Goal: Register for event/course

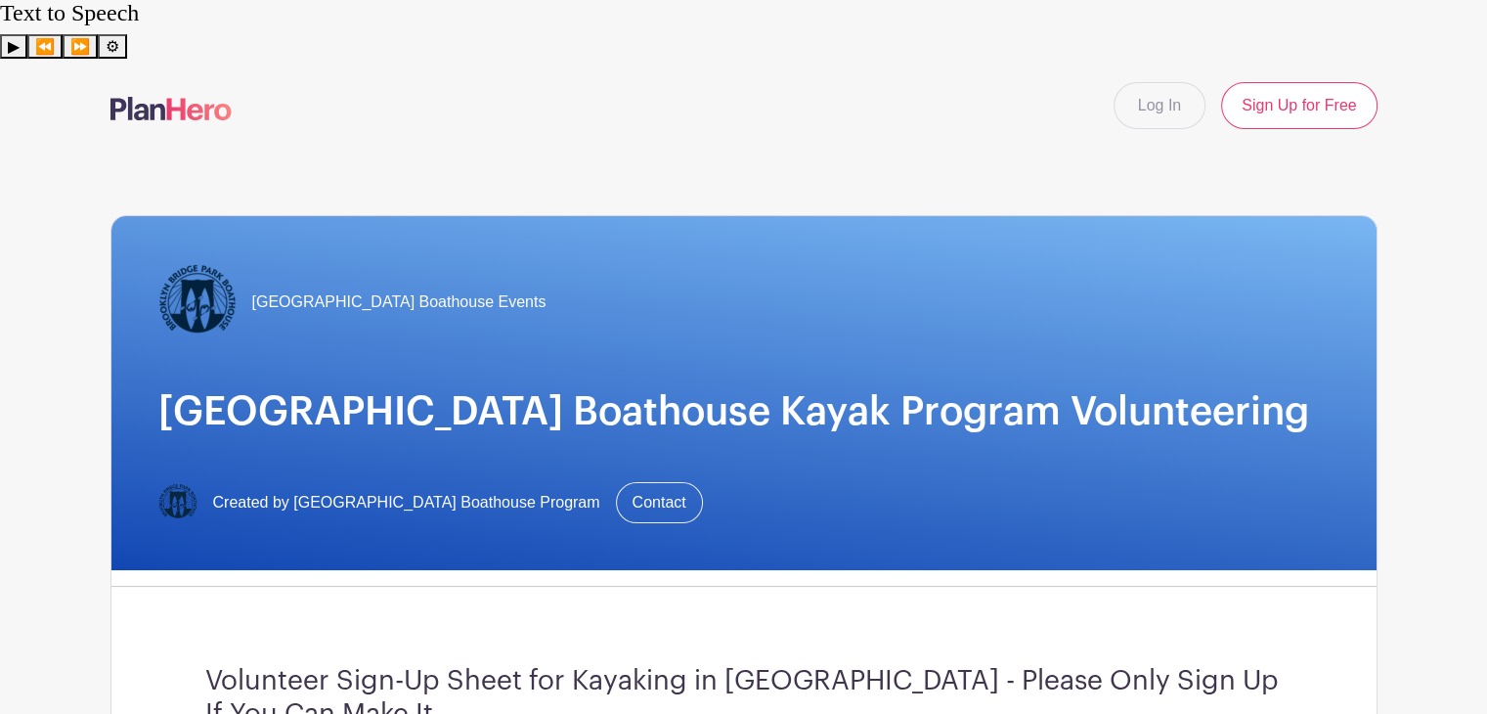
scroll to position [625, 0]
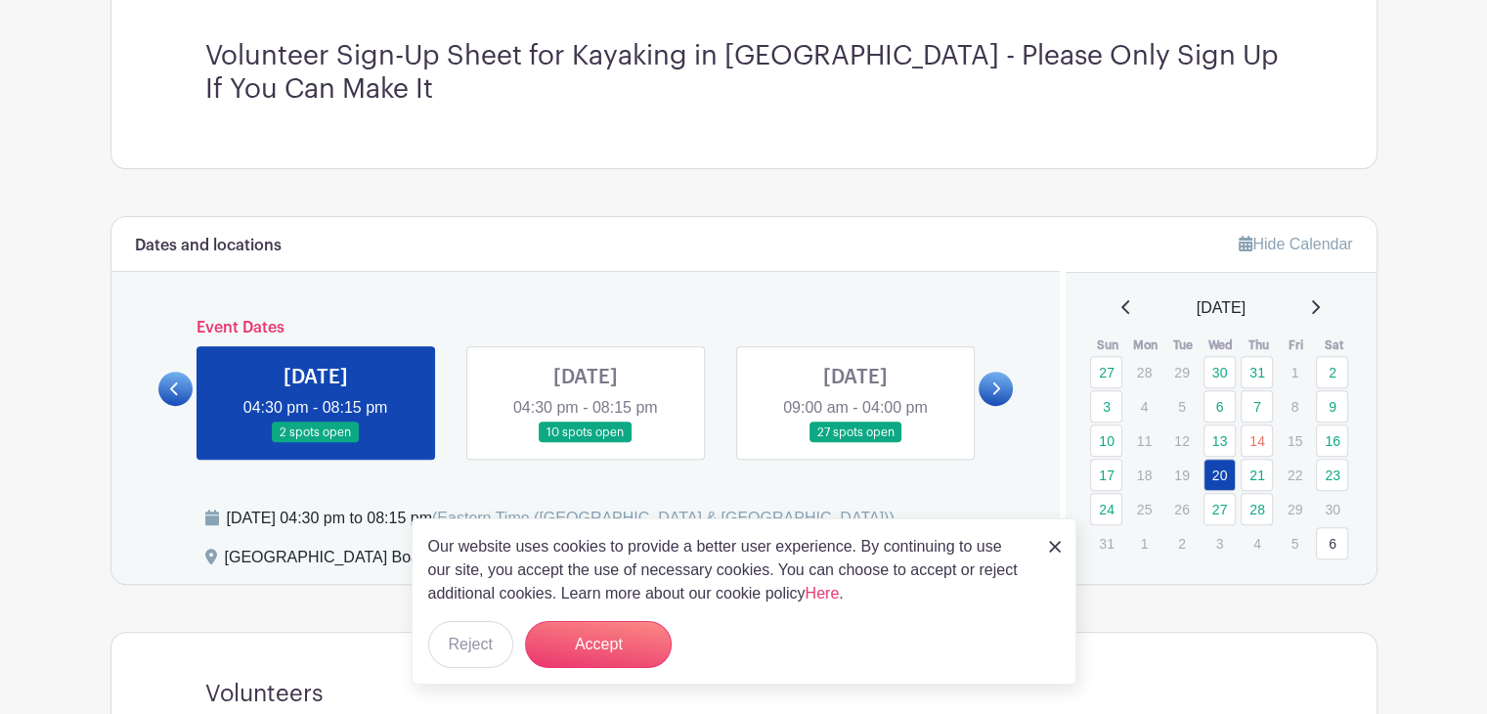
click at [316, 443] on link at bounding box center [316, 443] width 0 height 0
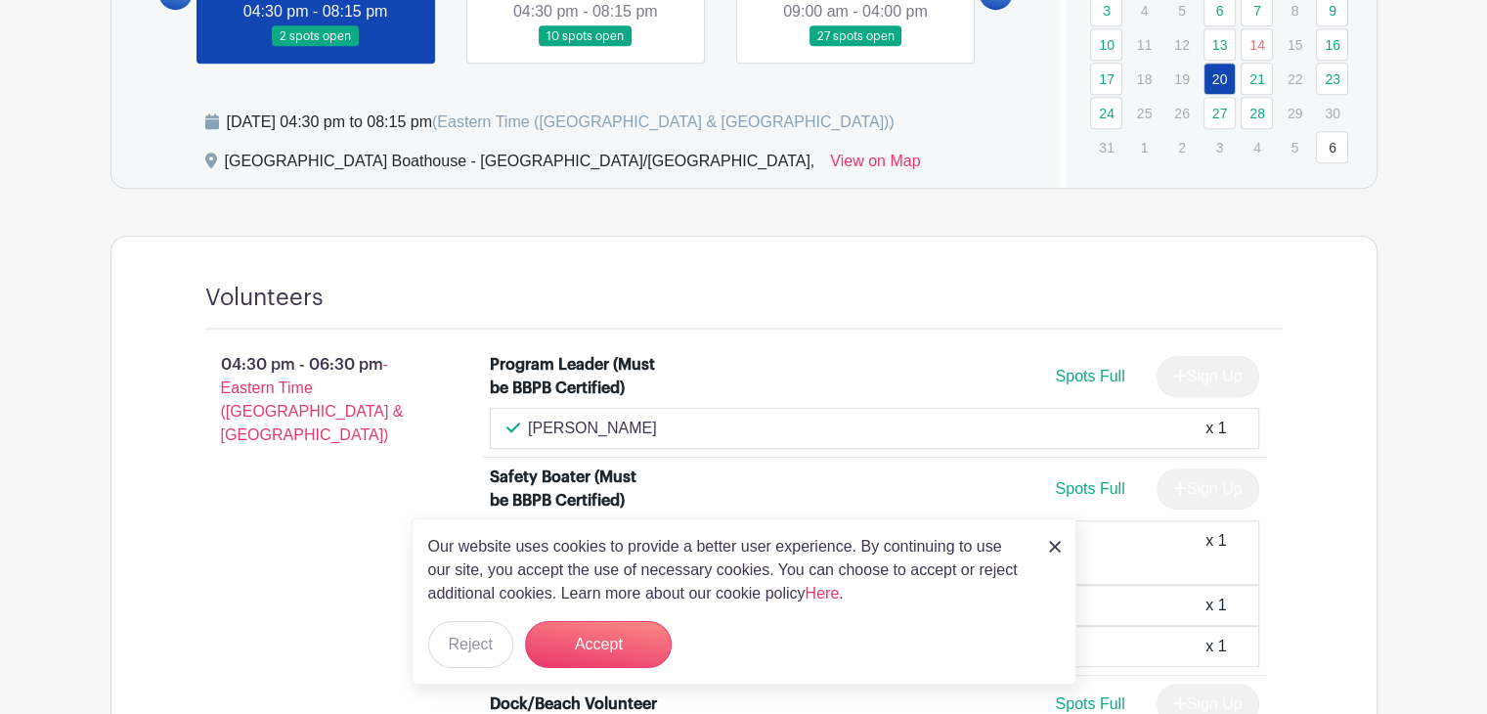
scroll to position [1025, 0]
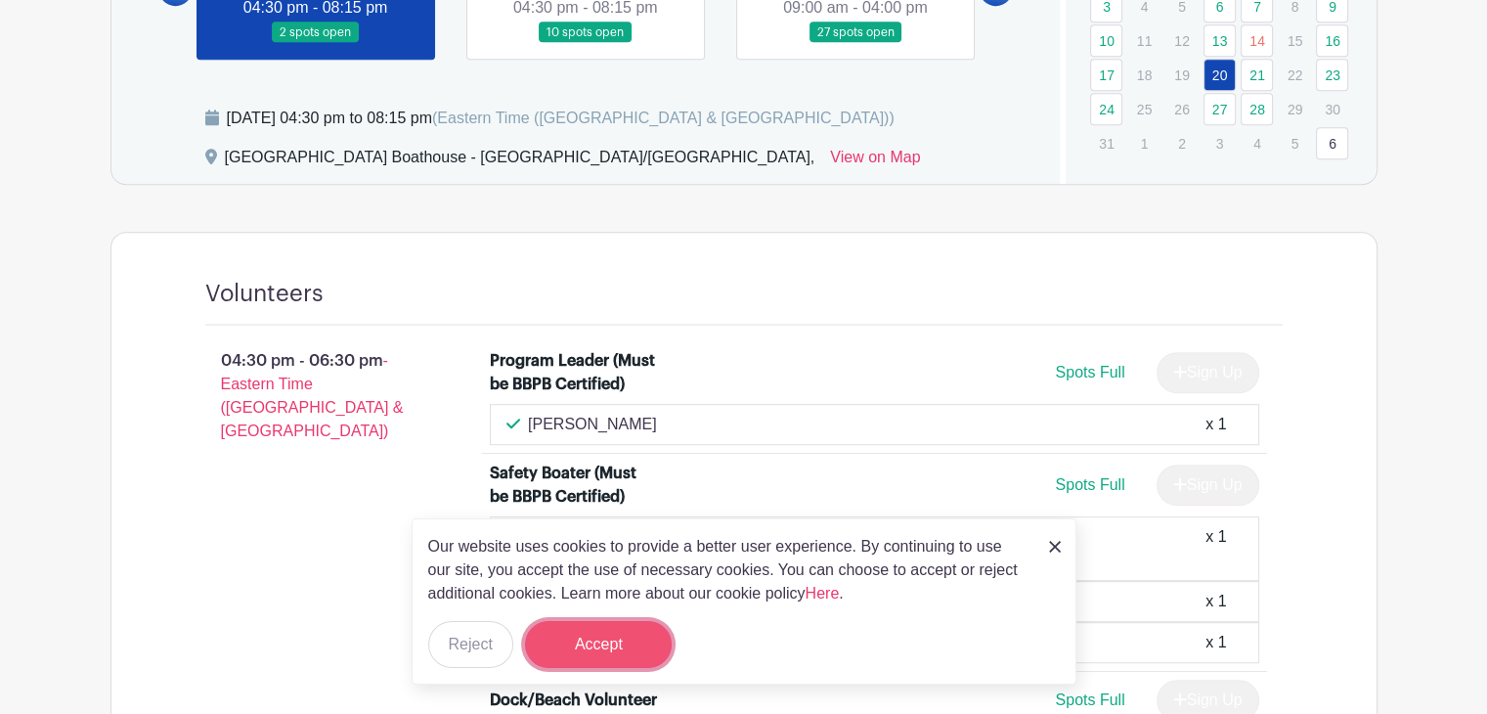
click at [614, 644] on button "Accept" at bounding box center [598, 644] width 147 height 47
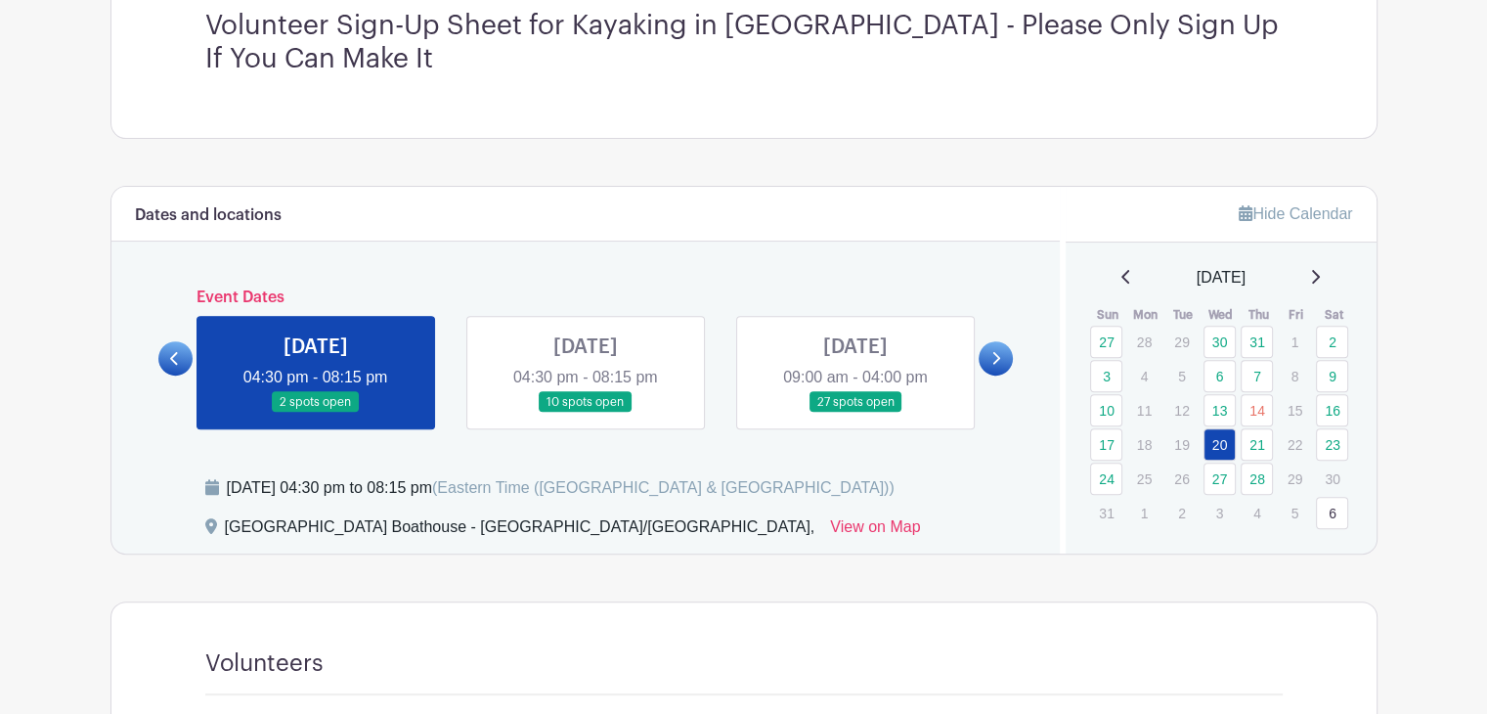
scroll to position [657, 0]
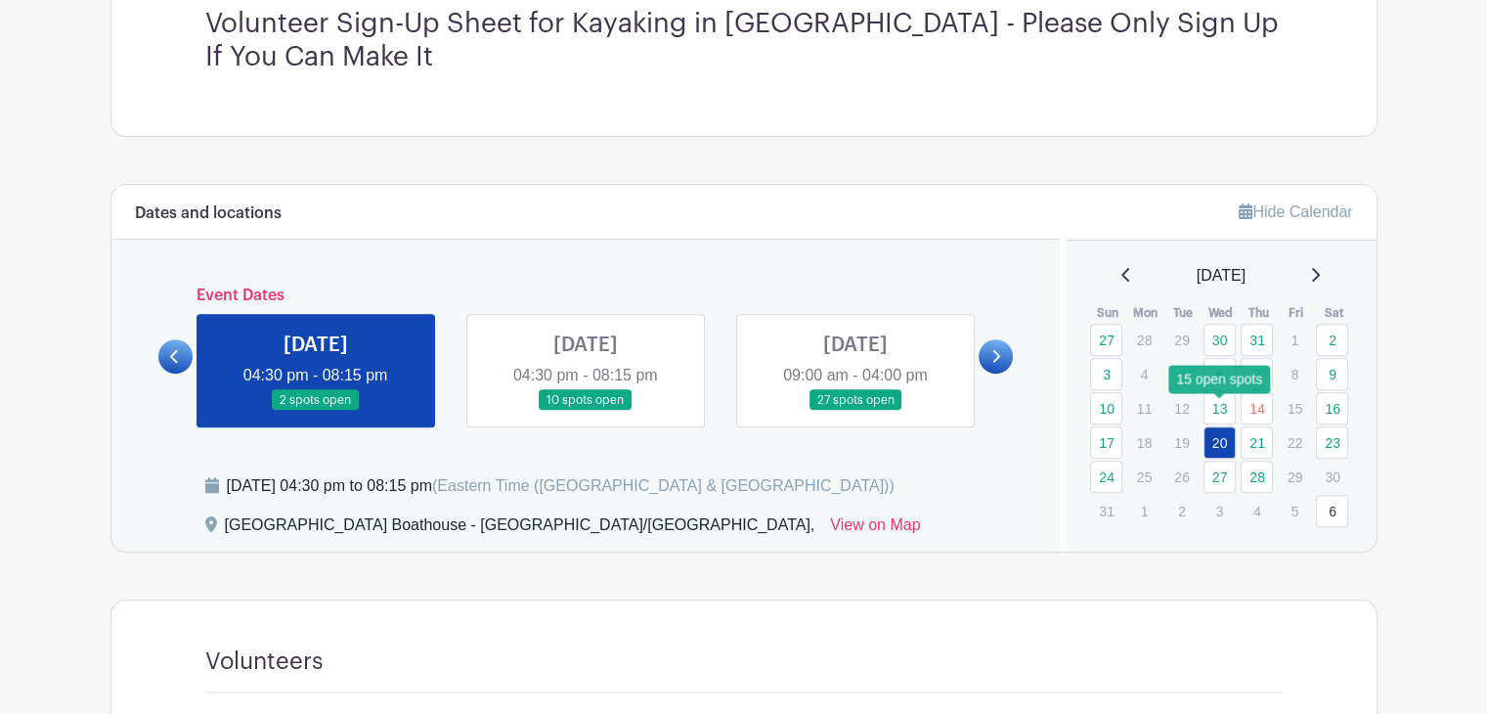
click at [1225, 461] on link "27" at bounding box center [1220, 477] width 32 height 32
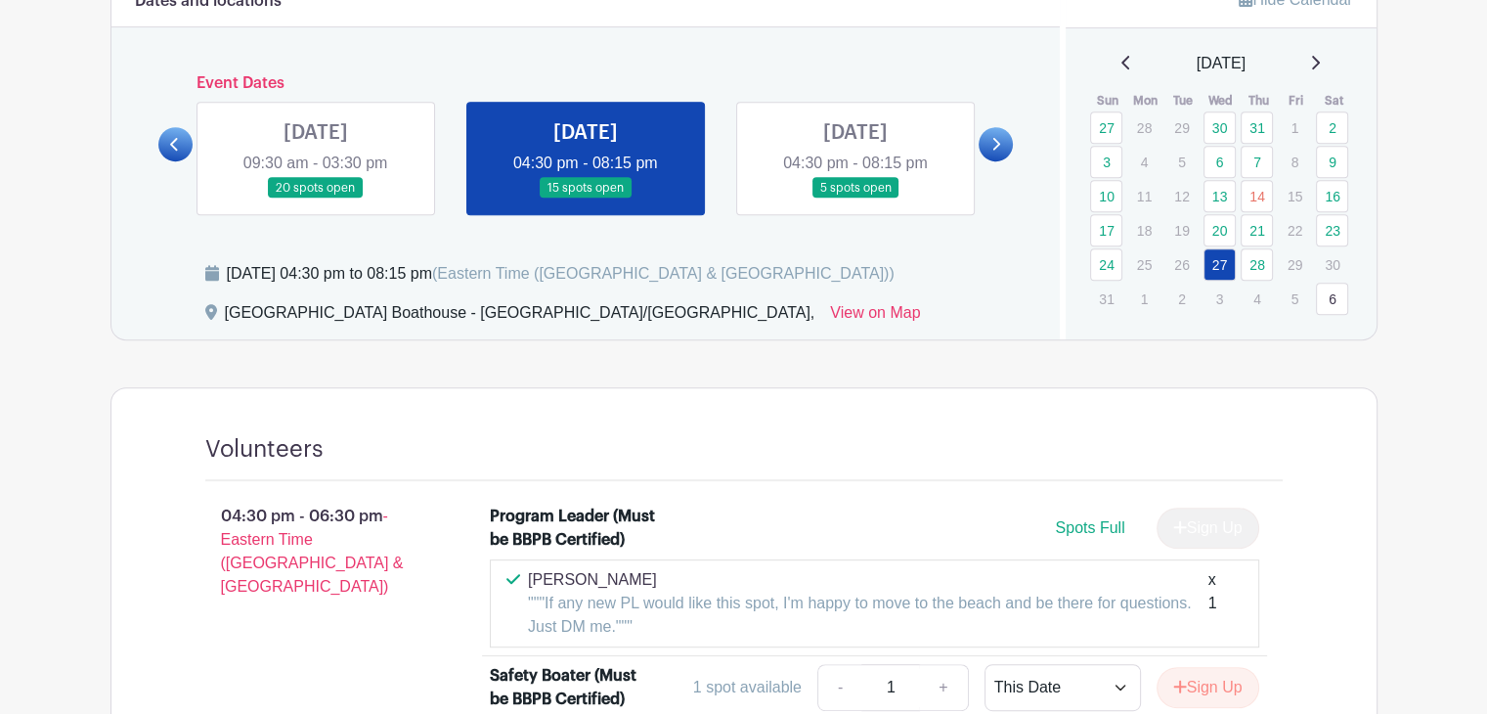
scroll to position [556, 0]
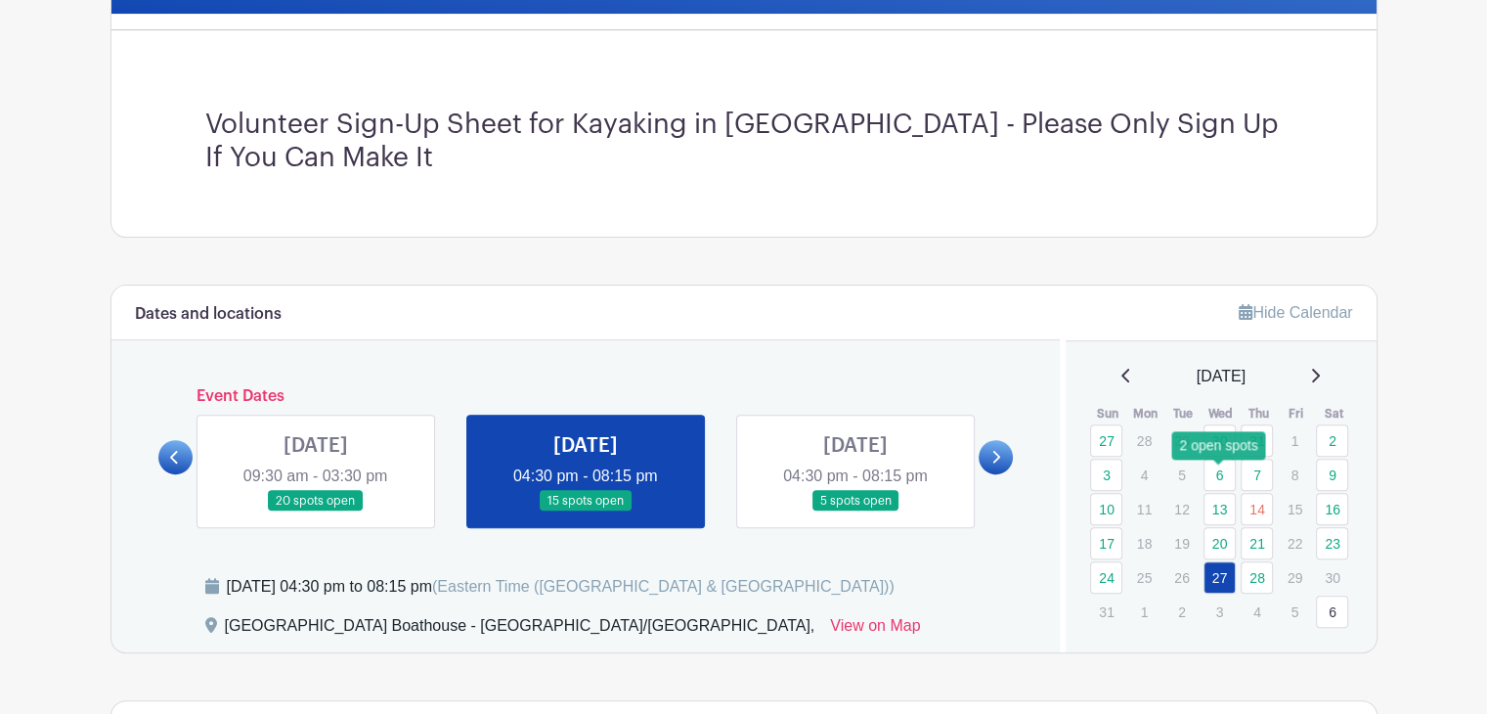
click at [1210, 527] on link "20" at bounding box center [1220, 543] width 32 height 32
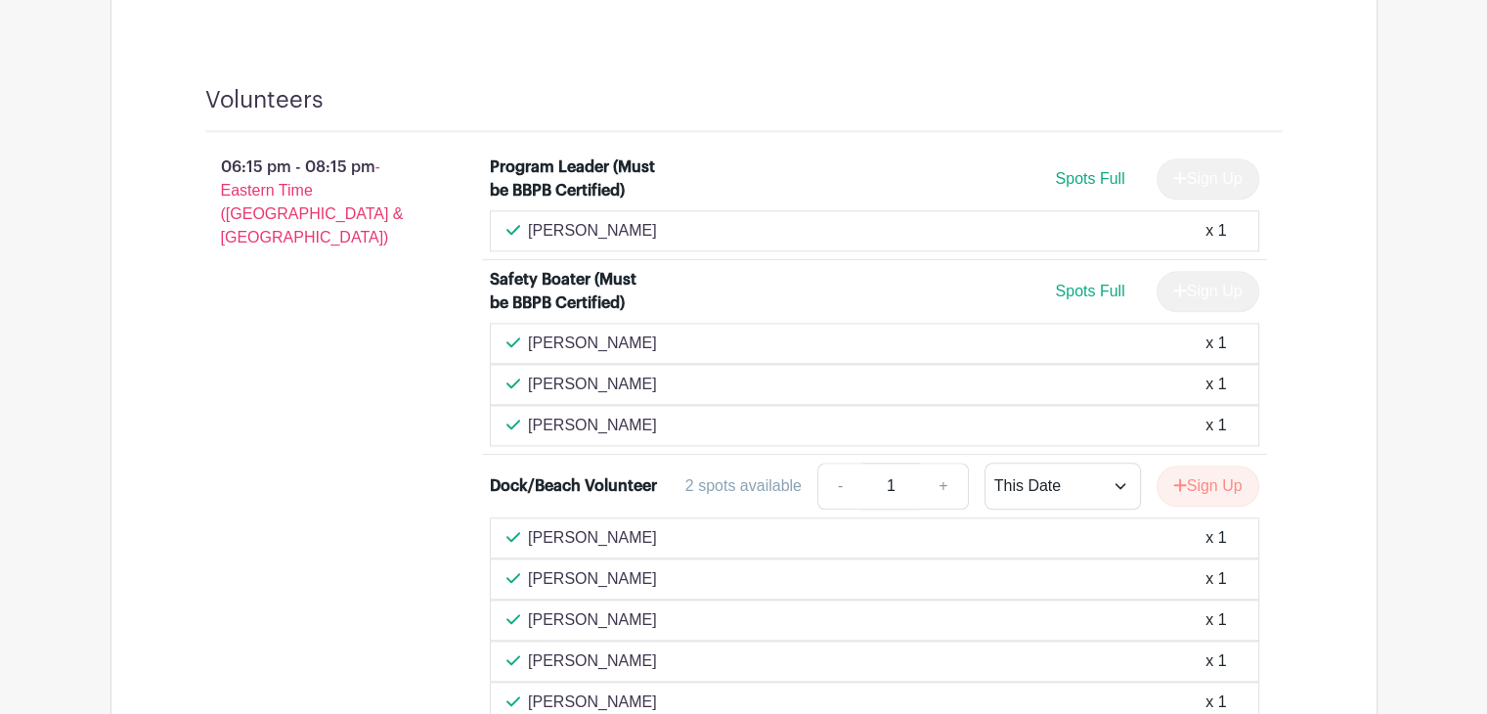
scroll to position [2300, 0]
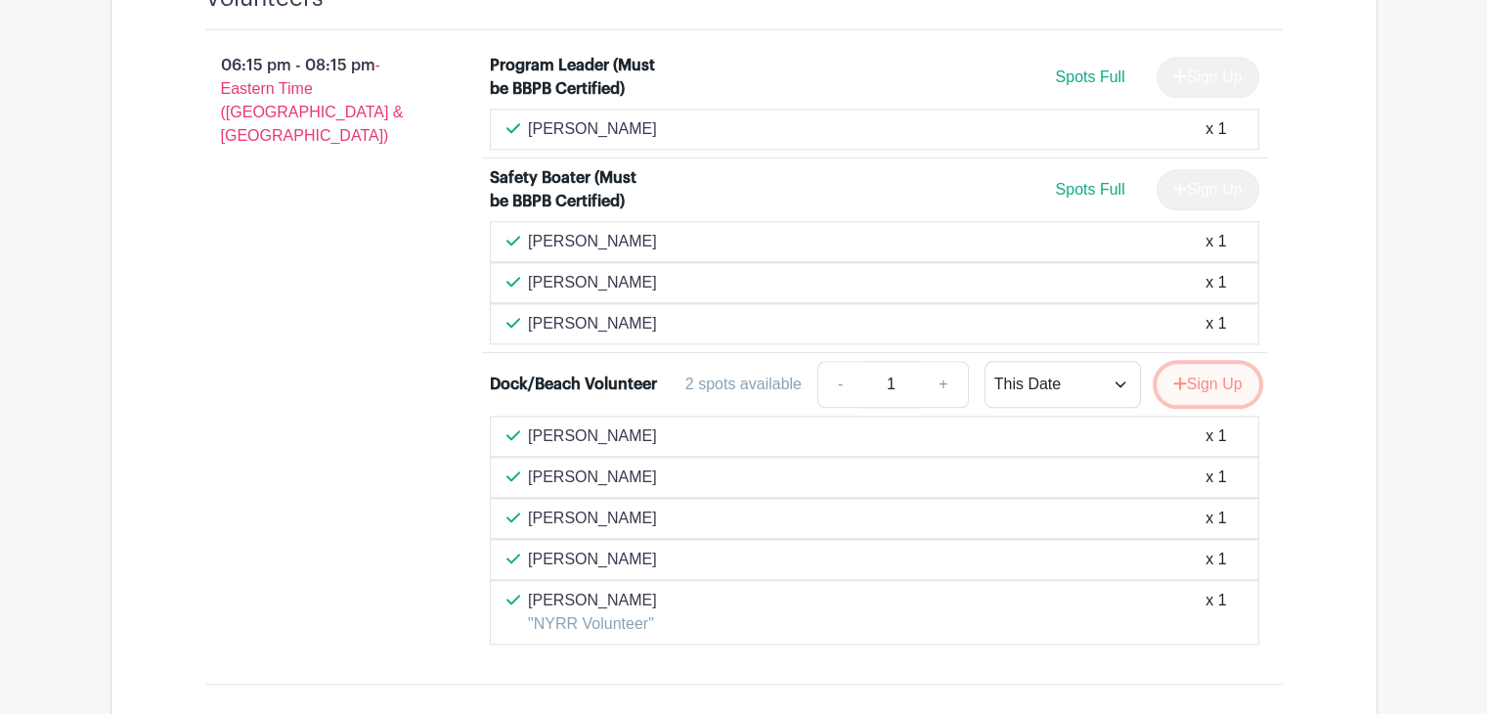
click at [1216, 364] on button "Sign Up" at bounding box center [1208, 384] width 103 height 41
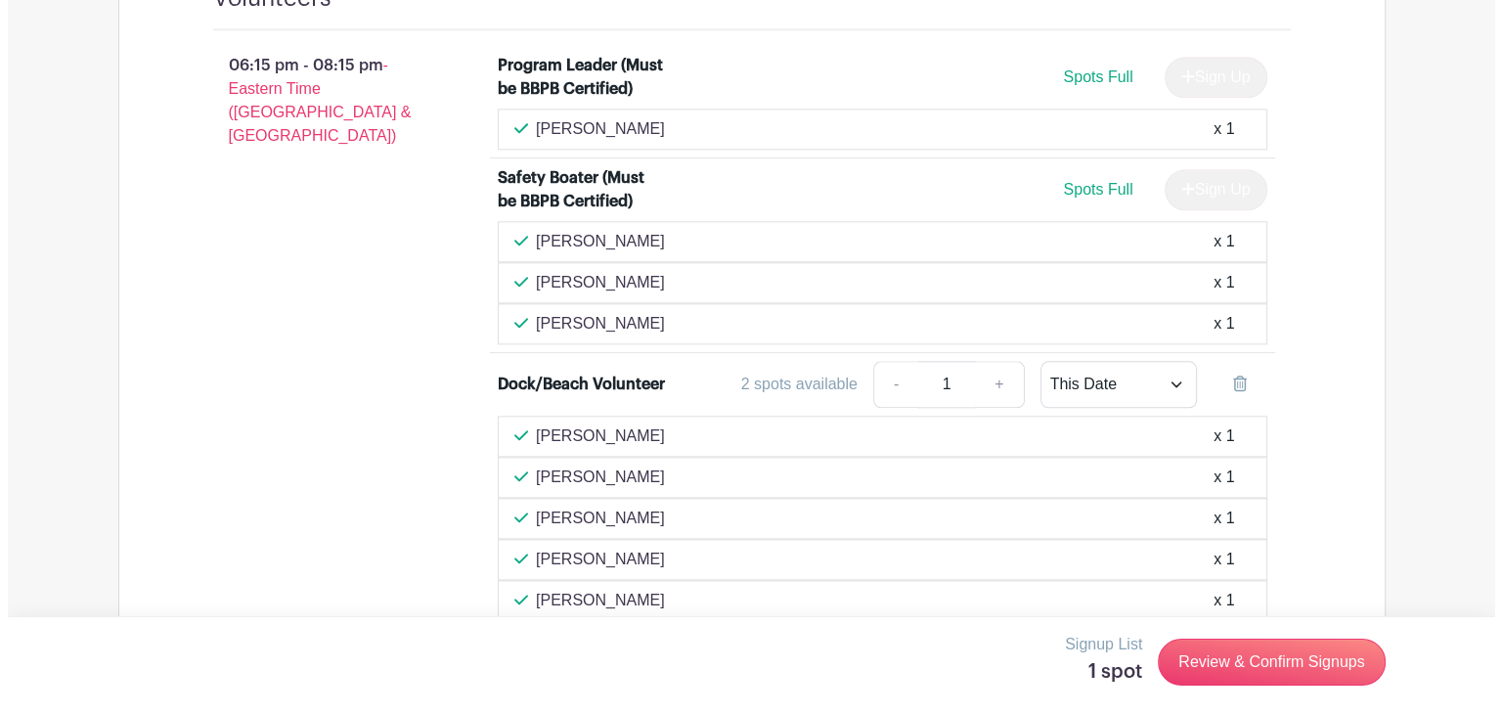
scroll to position [2383, 0]
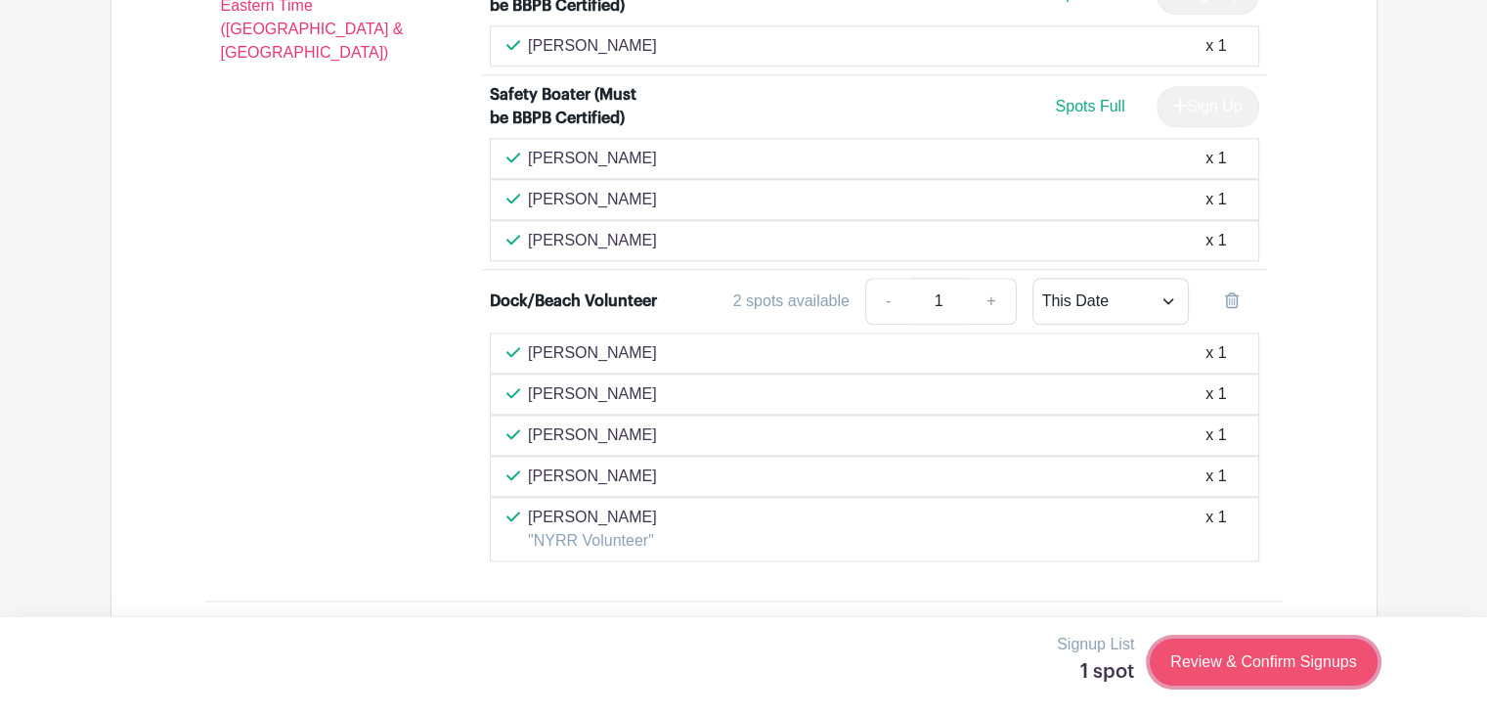
click at [1305, 660] on link "Review & Confirm Signups" at bounding box center [1263, 661] width 227 height 47
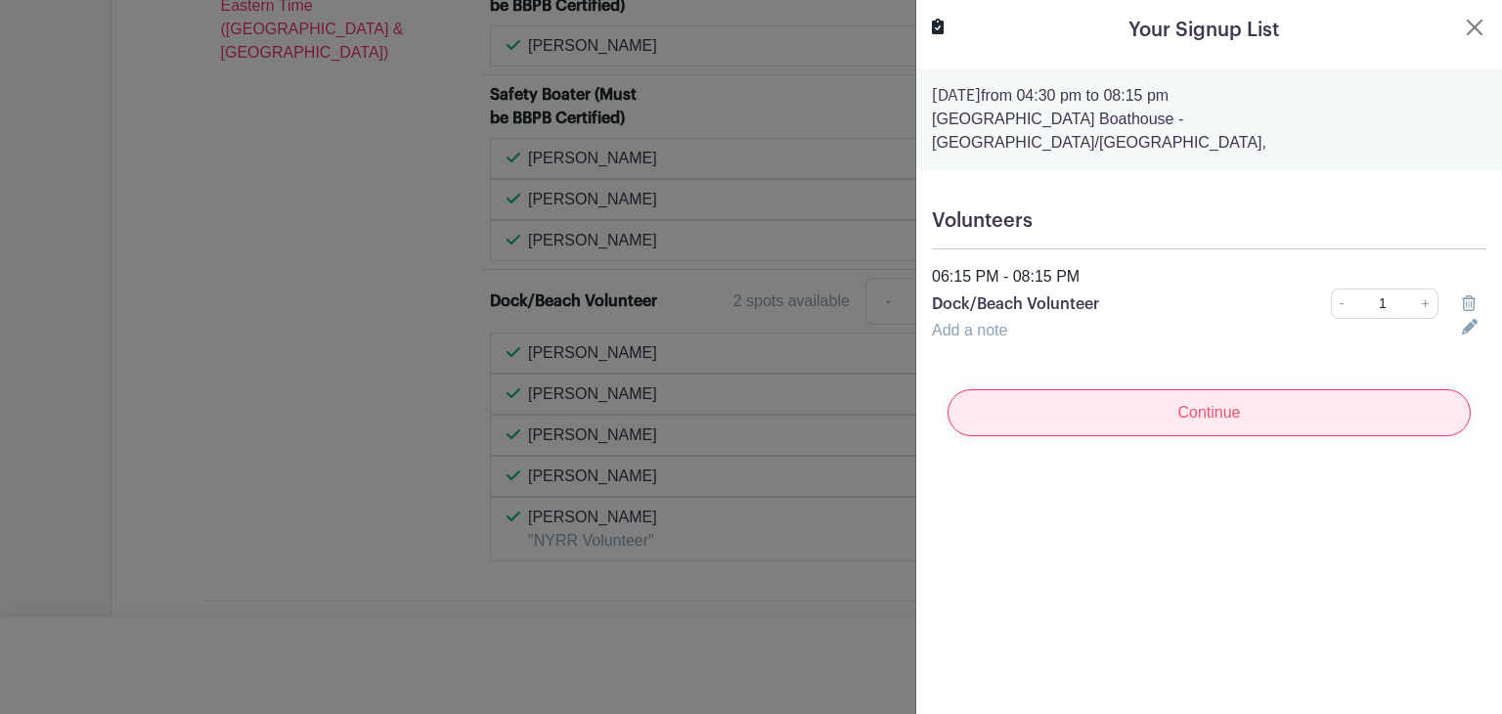
click at [1199, 396] on input "Continue" at bounding box center [1208, 412] width 523 height 47
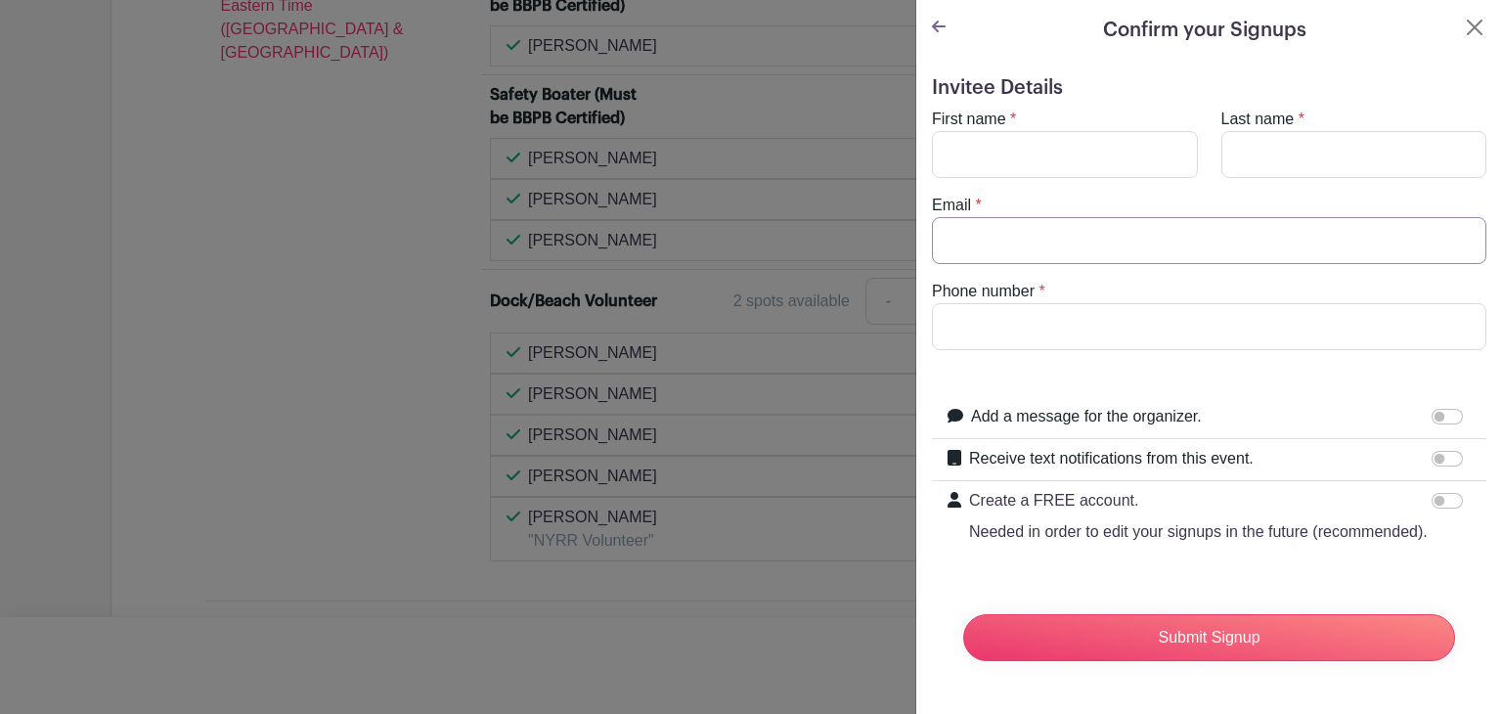
type input "kelly.brotherhood@hotmail.co.uk"
click at [1021, 152] on input "First name" at bounding box center [1065, 154] width 266 height 47
type input "Kelly"
type input "Brotherhood"
type input "9297372816"
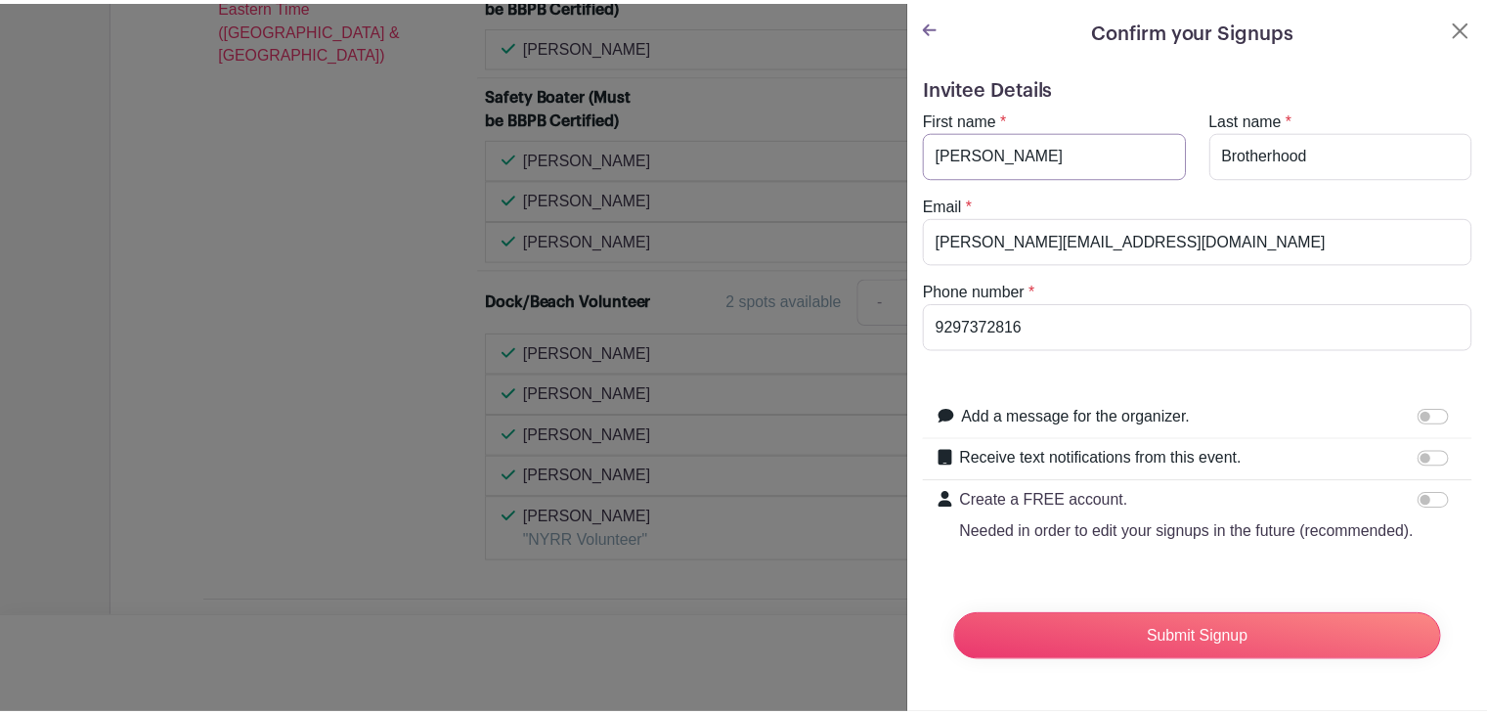
scroll to position [31, 0]
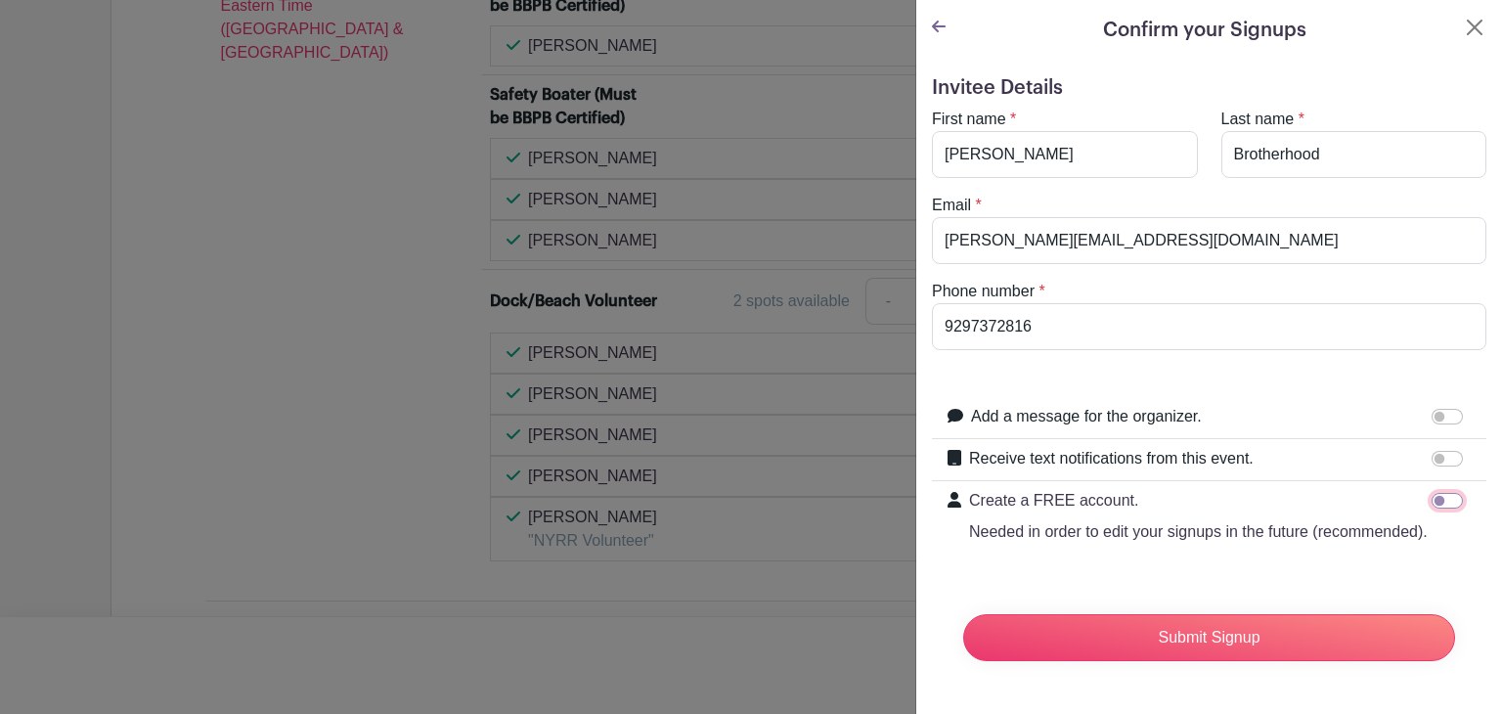
click at [1433, 493] on input "Create a FREE account. Needed in order to edit your signups in the future (reco…" at bounding box center [1446, 501] width 31 height 16
checkbox input "true"
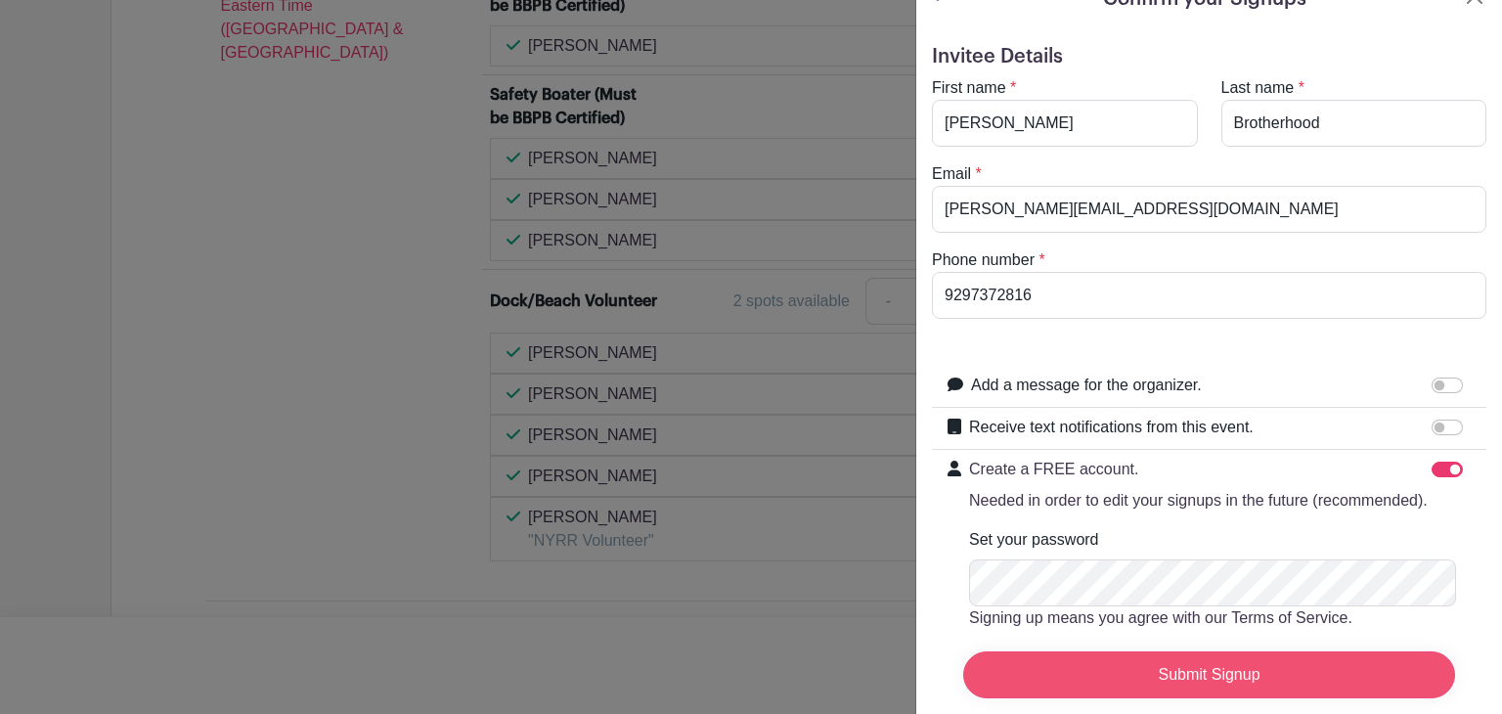
click at [1338, 678] on input "Submit Signup" at bounding box center [1209, 674] width 492 height 47
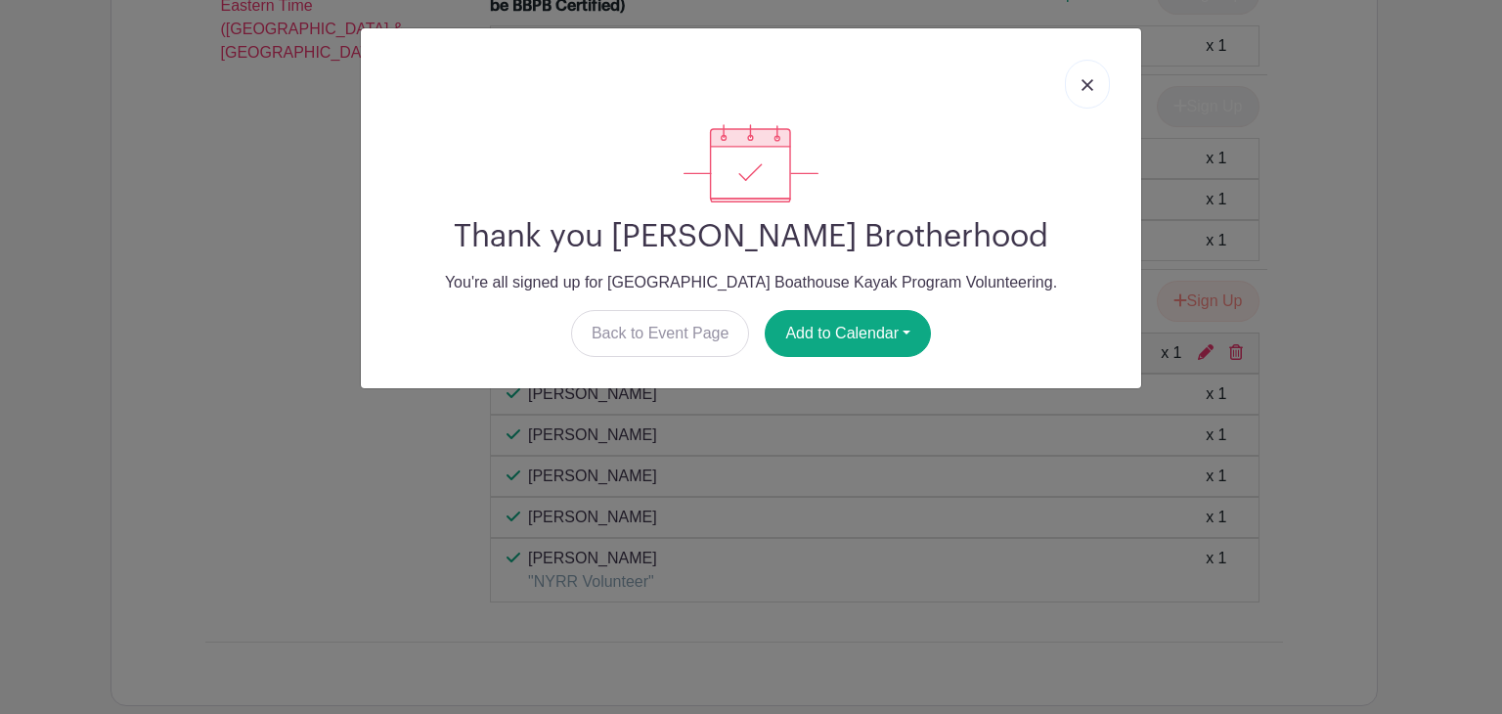
click at [1081, 80] on img at bounding box center [1087, 85] width 12 height 12
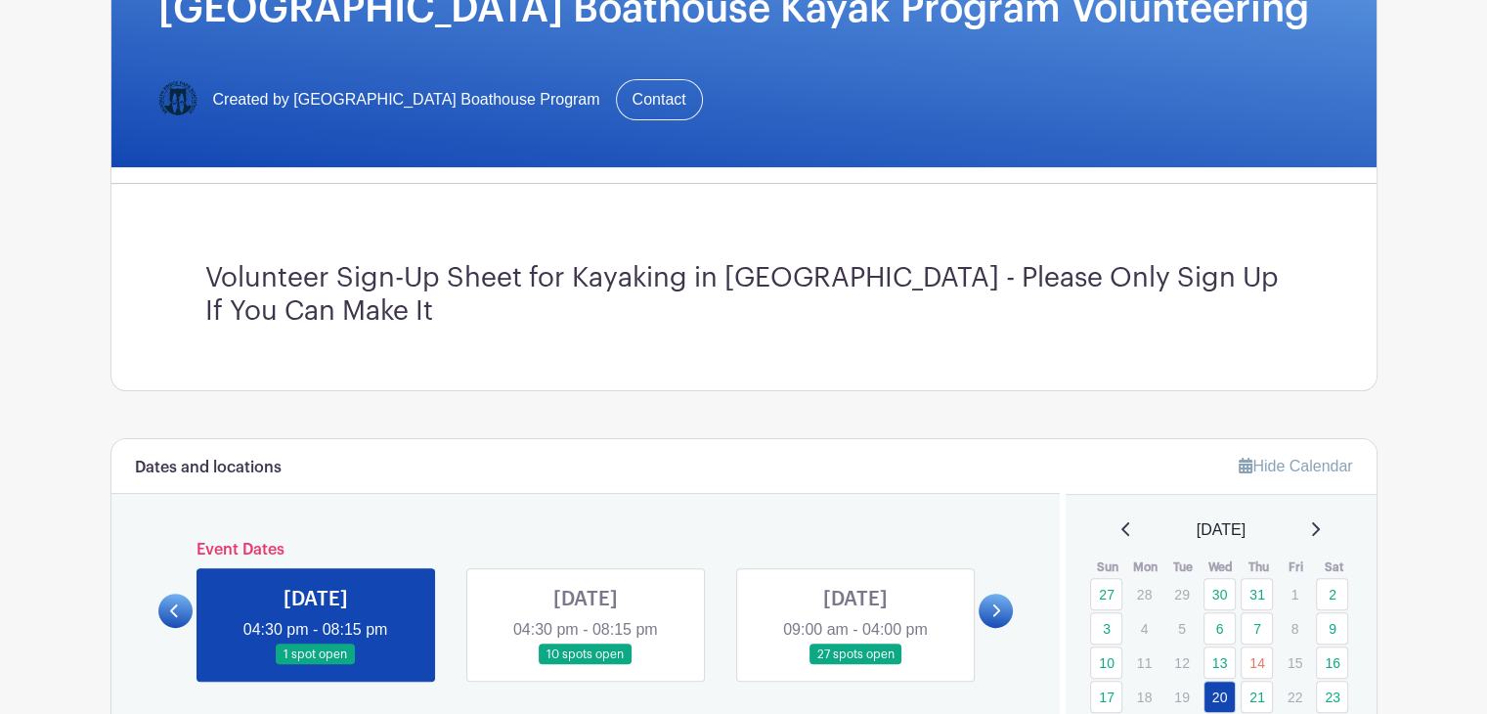
scroll to position [698, 0]
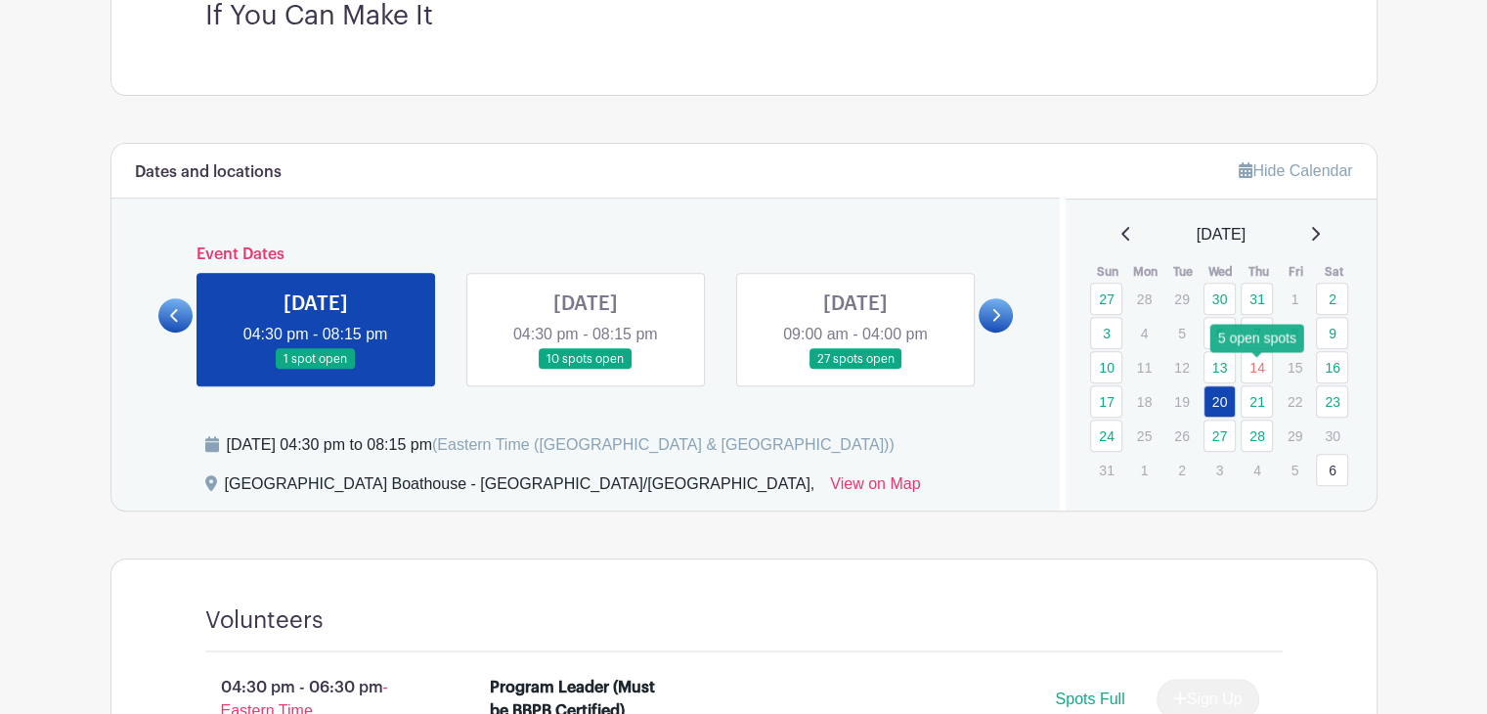
click at [1260, 419] on link "28" at bounding box center [1257, 435] width 32 height 32
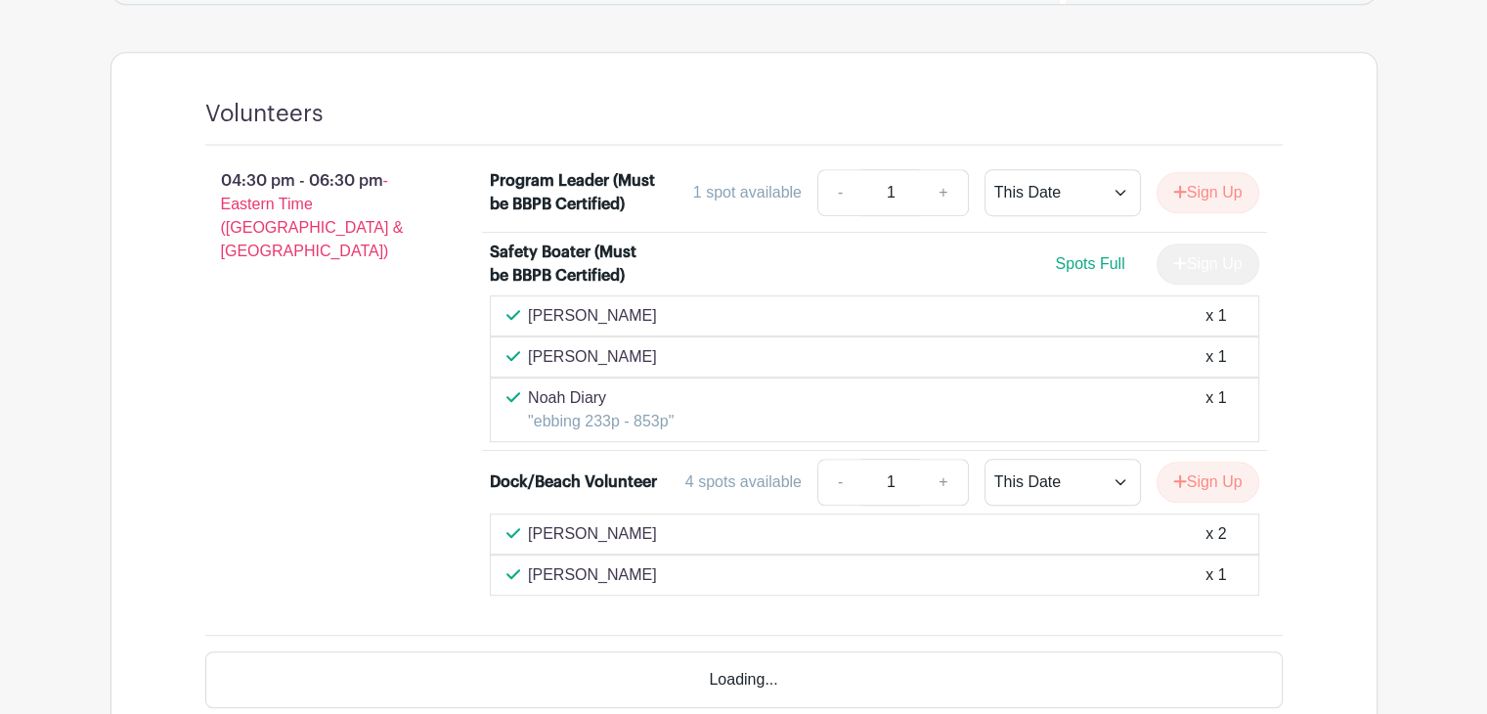
scroll to position [1211, 0]
